Goal: Task Accomplishment & Management: Manage account settings

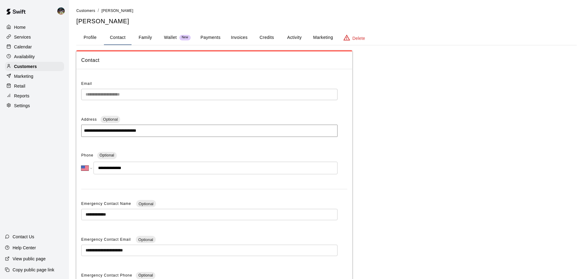
select select "**"
click at [43, 49] on div "Calendar" at bounding box center [34, 46] width 59 height 9
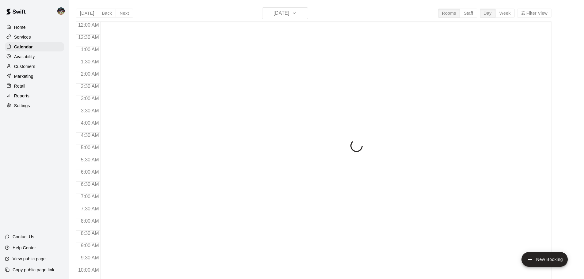
scroll to position [324, 0]
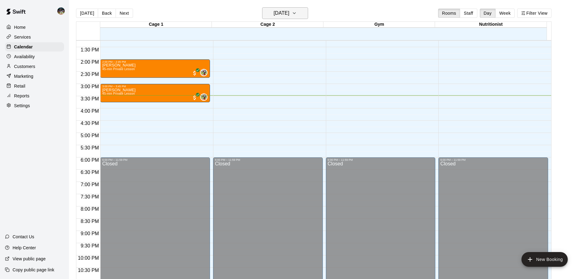
click at [275, 17] on h6 "[DATE]" at bounding box center [282, 13] width 16 height 9
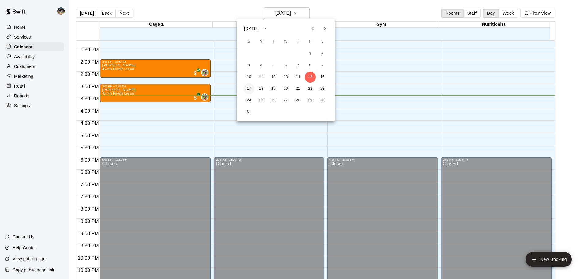
click at [250, 89] on button "17" at bounding box center [249, 88] width 11 height 11
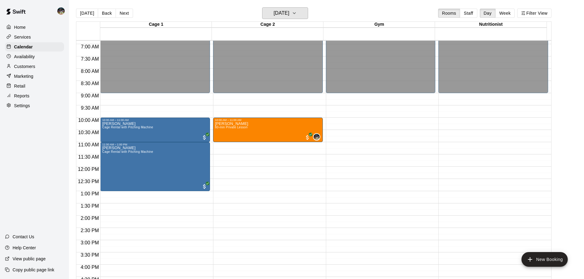
scroll to position [141, 0]
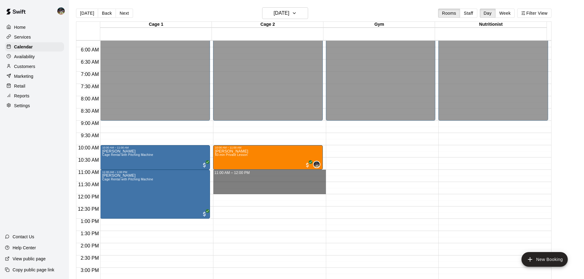
drag, startPoint x: 231, startPoint y: 172, endPoint x: 233, endPoint y: 191, distance: 19.1
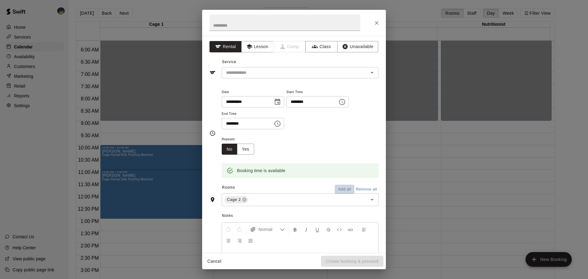
click at [337, 187] on button "Add all" at bounding box center [345, 189] width 20 height 9
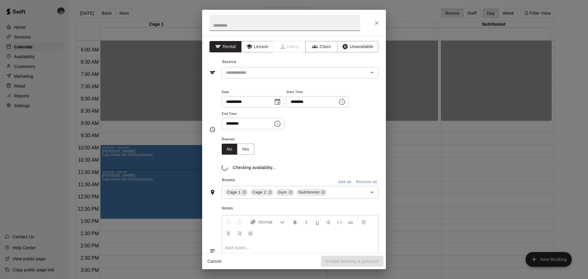
click at [281, 21] on input "text" at bounding box center [285, 23] width 151 height 16
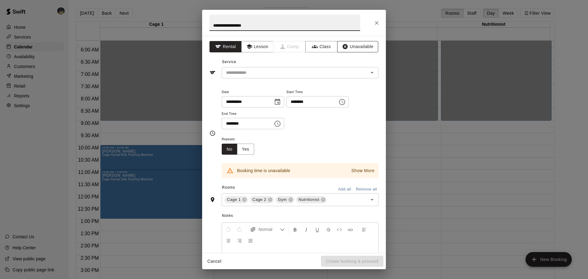
type input "**********"
click at [357, 47] on button "Unavailable" at bounding box center [357, 46] width 41 height 11
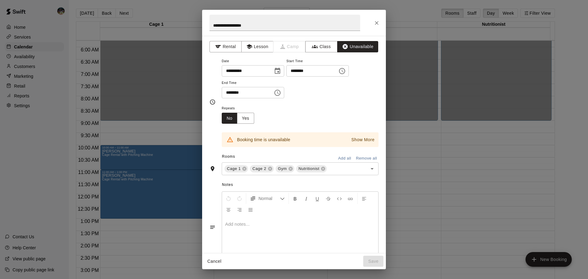
click at [245, 170] on icon at bounding box center [245, 169] width 4 height 4
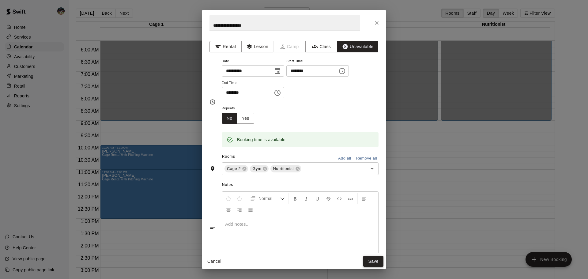
click at [376, 265] on button "Save" at bounding box center [373, 261] width 20 height 11
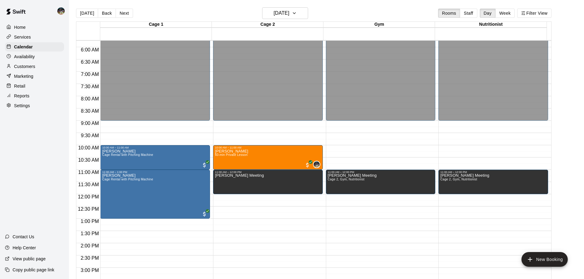
click at [89, 19] on div "[DATE] Back [DATE][DATE] Rooms Staff Day Week Filter View" at bounding box center [313, 14] width 475 height 14
click at [86, 11] on button "[DATE]" at bounding box center [87, 13] width 22 height 9
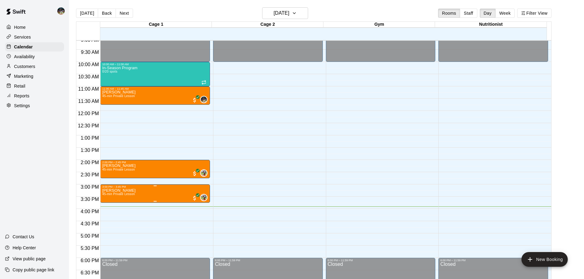
scroll to position [232, 0]
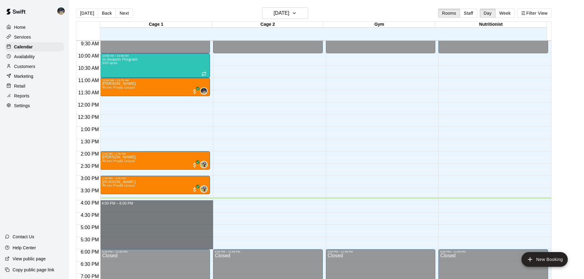
drag, startPoint x: 133, startPoint y: 202, endPoint x: 136, endPoint y: 247, distance: 44.5
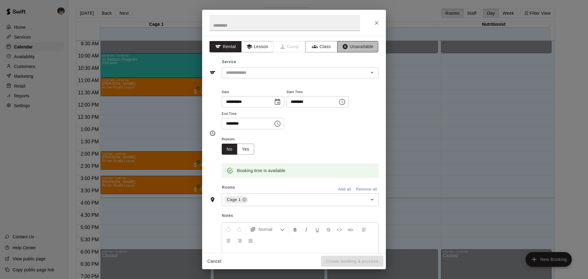
drag, startPoint x: 350, startPoint y: 46, endPoint x: 350, endPoint y: 81, distance: 35.2
click at [350, 46] on button "Unavailable" at bounding box center [357, 46] width 41 height 11
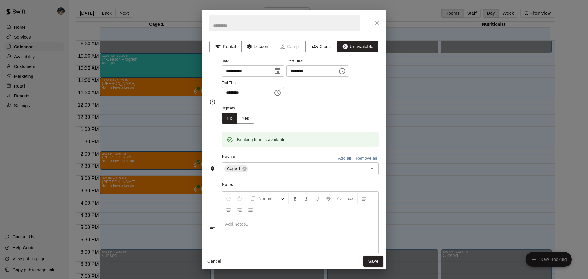
click at [341, 161] on button "Add all" at bounding box center [345, 158] width 20 height 9
click at [369, 264] on button "Save" at bounding box center [373, 261] width 20 height 11
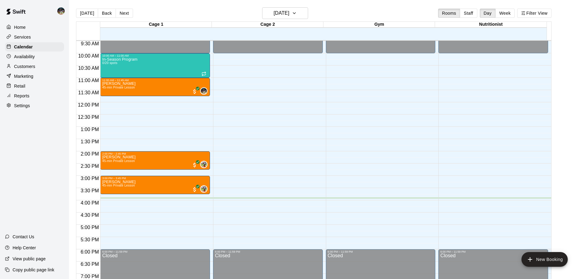
click at [115, 13] on button "Next" at bounding box center [123, 13] width 17 height 9
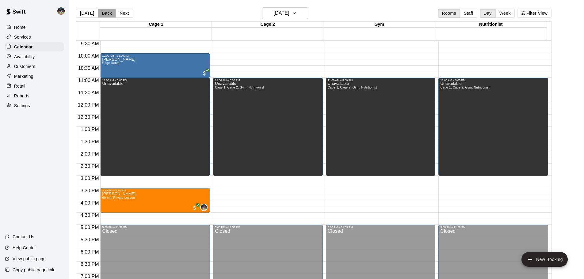
click at [107, 13] on button "Back" at bounding box center [107, 13] width 18 height 9
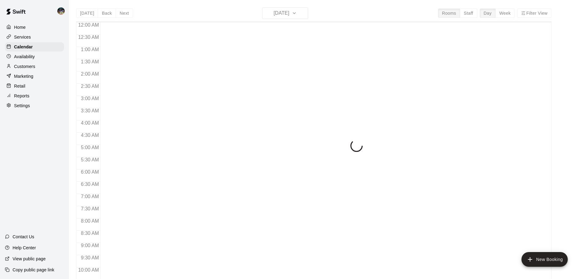
scroll to position [324, 0]
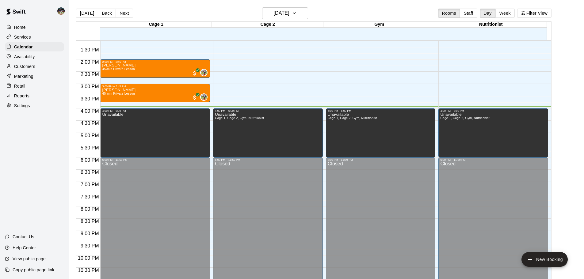
click at [124, 13] on button "Next" at bounding box center [123, 13] width 17 height 9
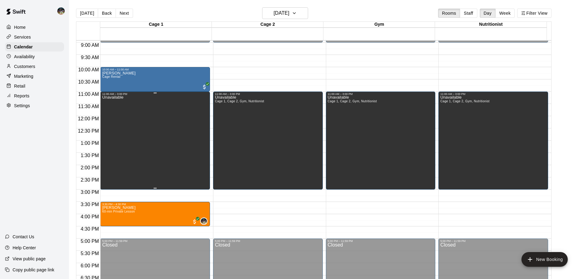
scroll to position [171, 0]
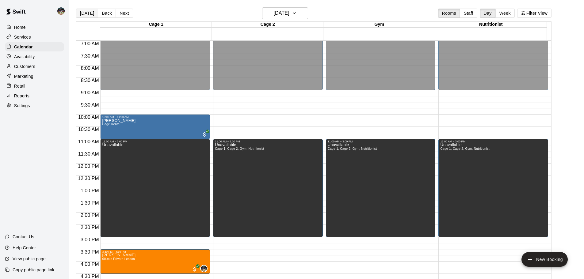
click at [92, 12] on button "[DATE]" at bounding box center [87, 13] width 22 height 9
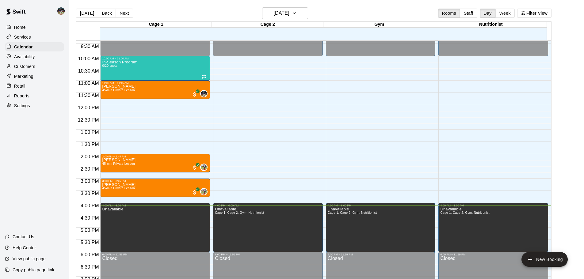
scroll to position [202, 0]
